Goal: Task Accomplishment & Management: Use online tool/utility

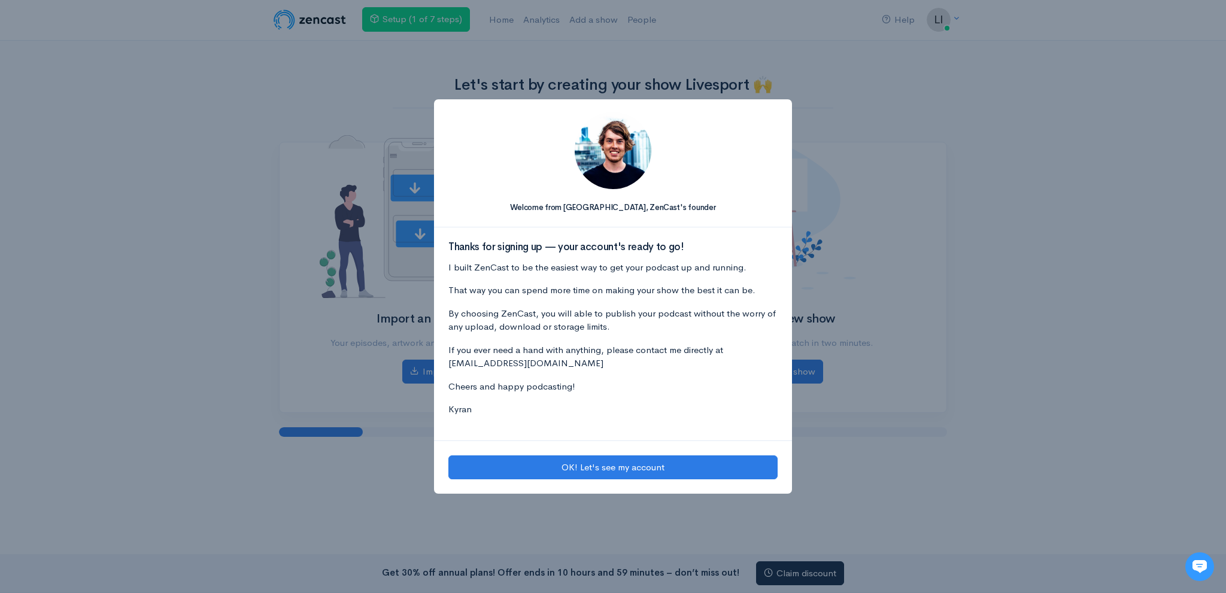
click at [563, 481] on div "OK! Let's see my account" at bounding box center [613, 468] width 358 height 54
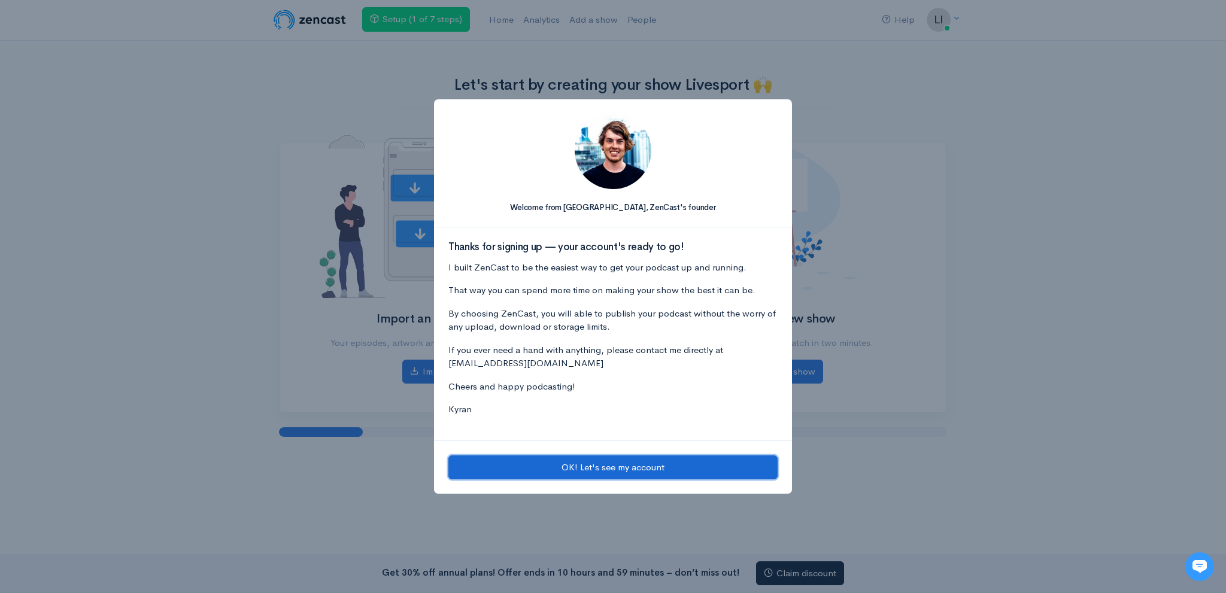
click at [560, 469] on button "OK! Let's see my account" at bounding box center [612, 468] width 329 height 25
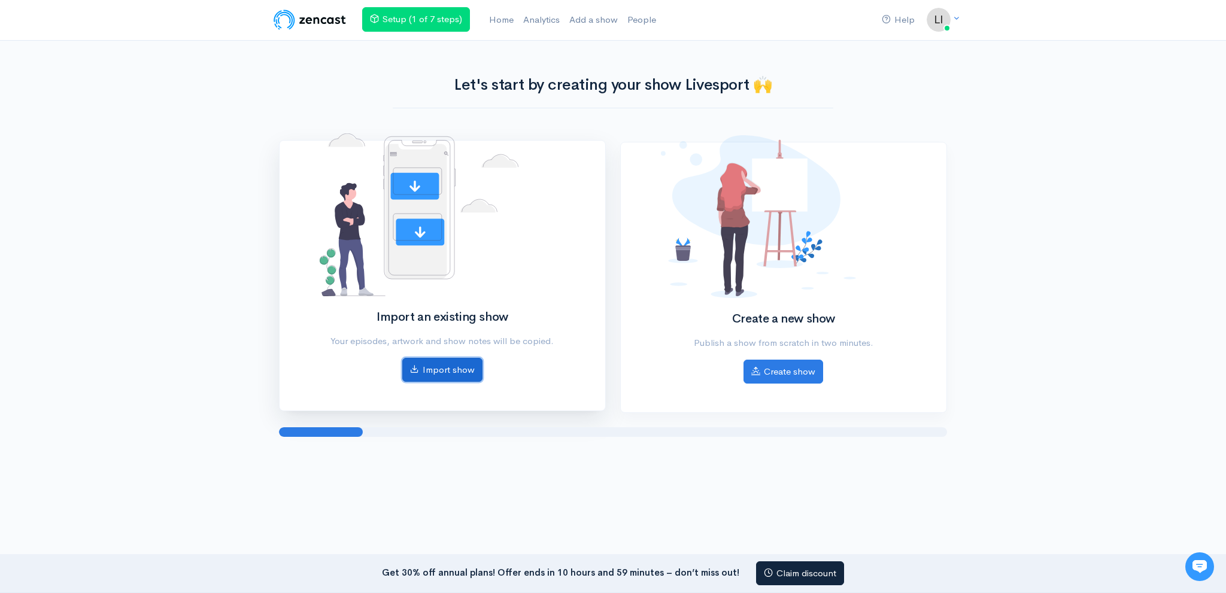
click at [435, 374] on link "Import show" at bounding box center [442, 370] width 80 height 25
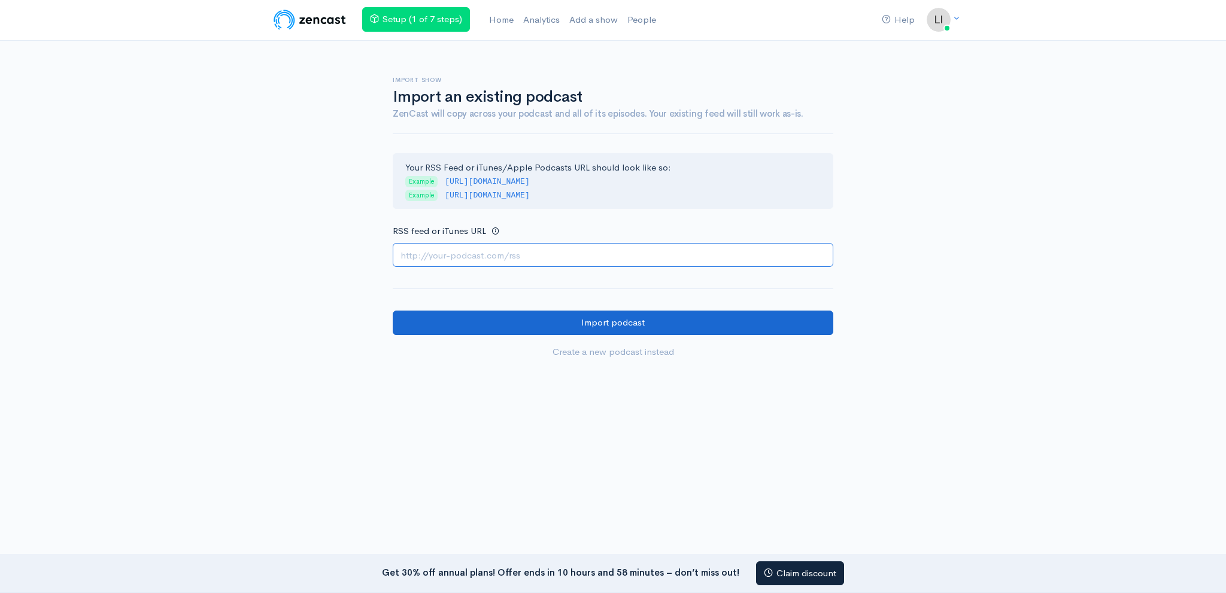
paste input "[URL][DOMAIN_NAME]"
type input "[URL][DOMAIN_NAME]"
click at [526, 318] on input "Import podcast" at bounding box center [613, 323] width 441 height 25
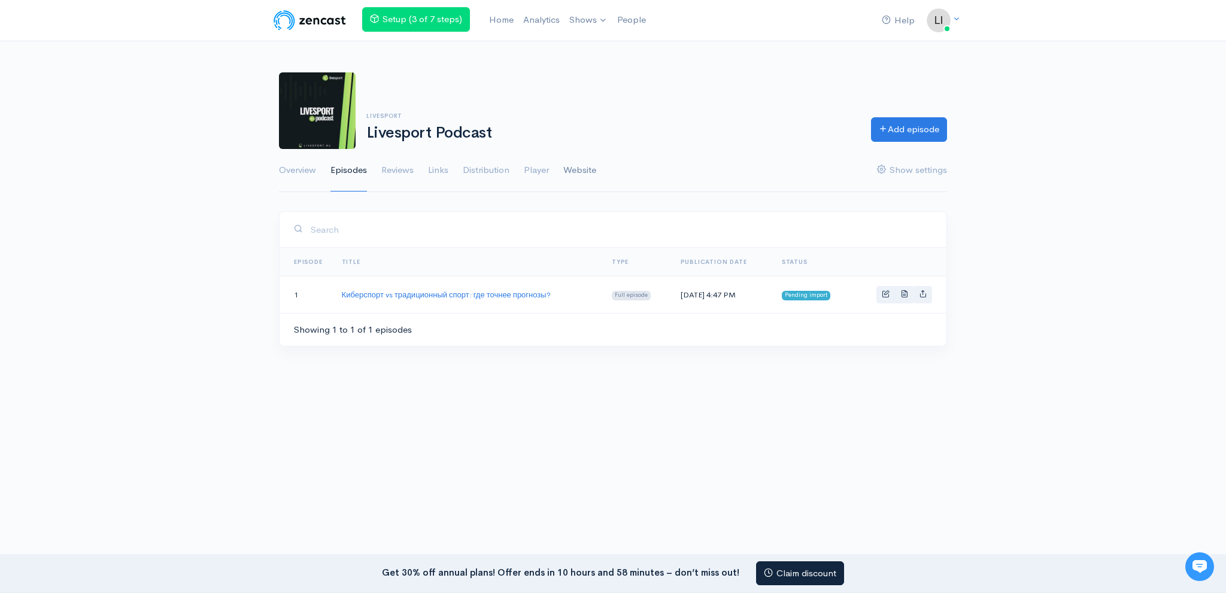
click at [581, 174] on link "Website" at bounding box center [579, 170] width 33 height 43
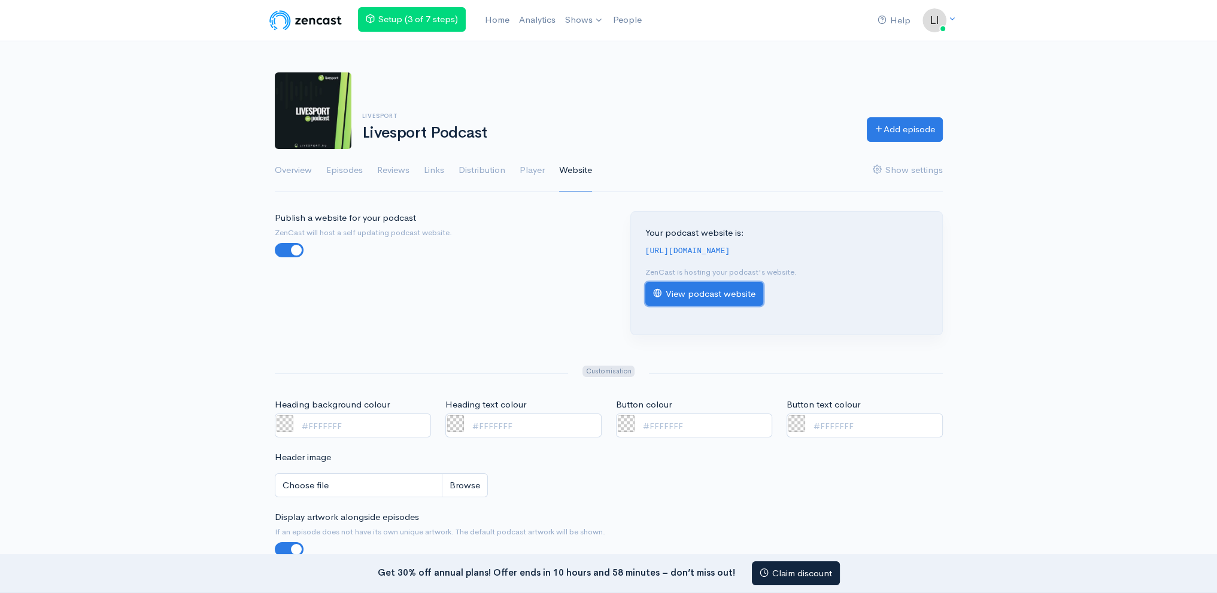
click at [703, 291] on link "View podcast website" at bounding box center [704, 294] width 118 height 25
